Goal: Find specific page/section: Find specific page/section

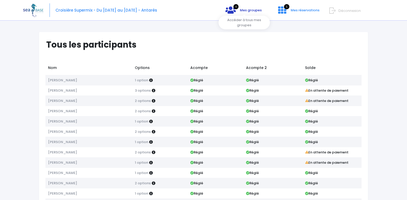
click at [244, 11] on span "Mes groupes" at bounding box center [251, 10] width 22 height 5
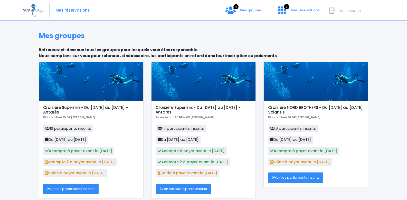
click at [206, 85] on div at bounding box center [203, 81] width 104 height 39
